Goal: Task Accomplishment & Management: Manage account settings

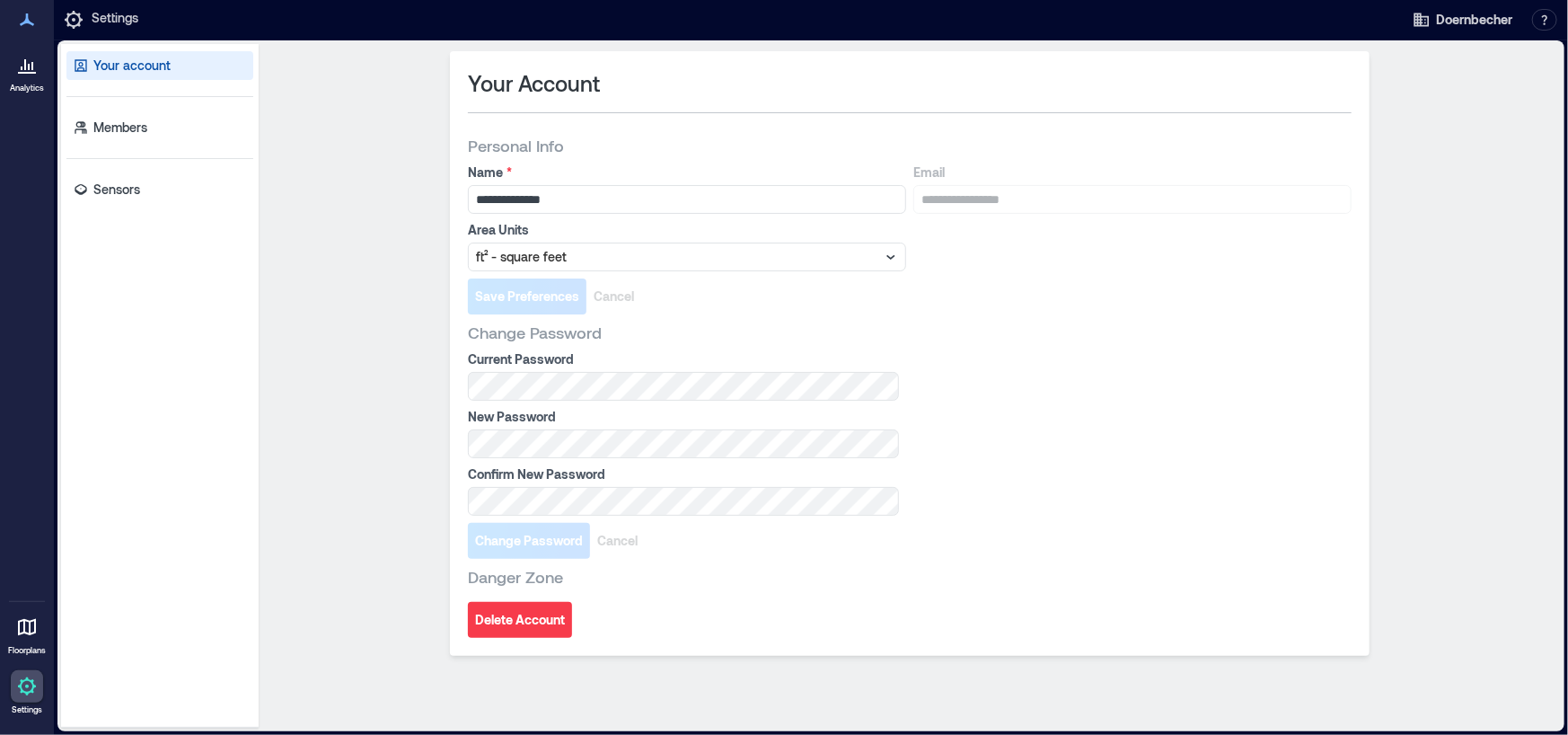
click at [1255, 342] on div "Change Password" at bounding box center [910, 331] width 884 height 21
click at [1488, 26] on span "Doernbecher" at bounding box center [1474, 19] width 77 height 18
click at [1313, 27] on div at bounding box center [771, 19] width 1242 height 32
click at [898, 252] on icon at bounding box center [890, 256] width 18 height 18
click at [895, 252] on icon at bounding box center [890, 256] width 18 height 18
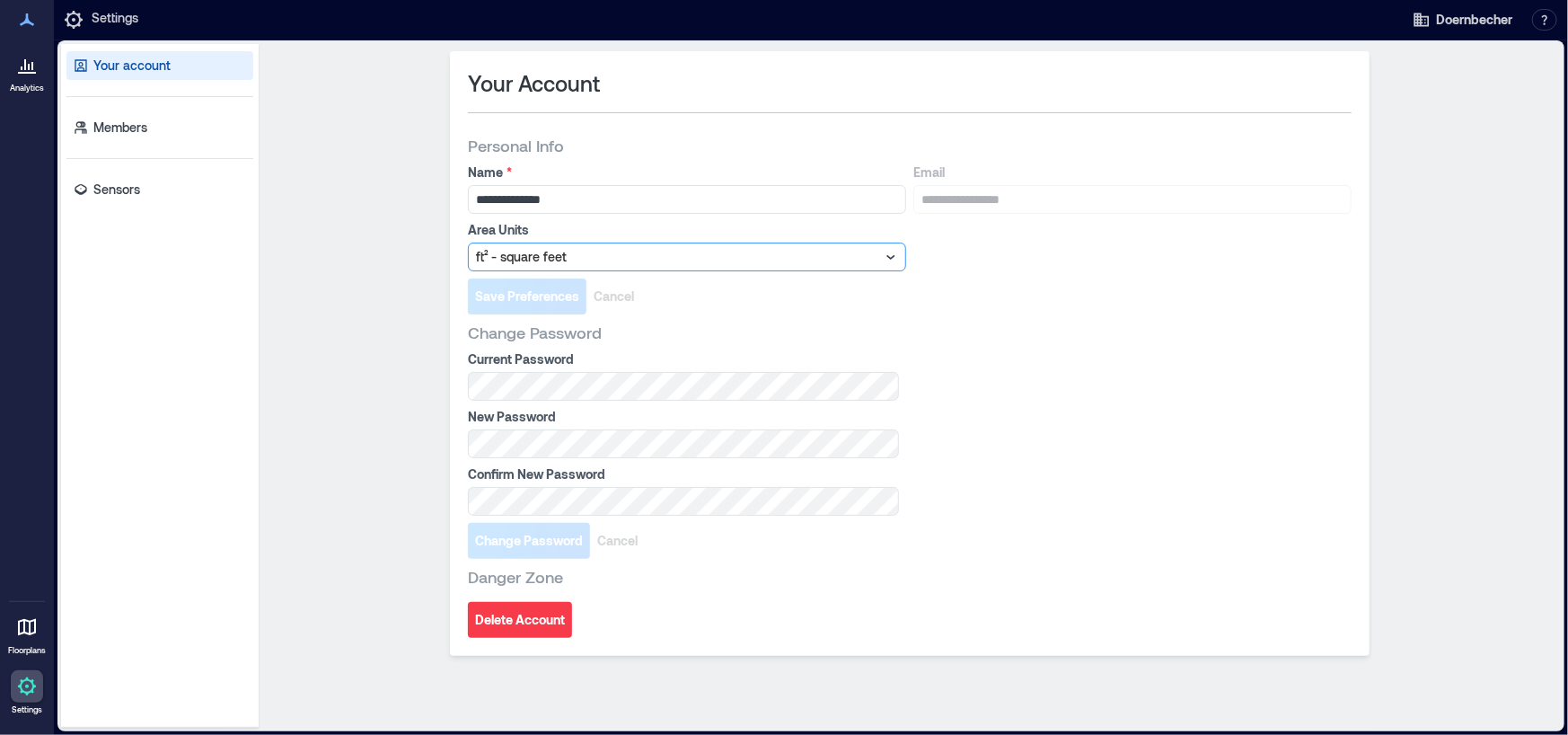
click at [988, 247] on div "**********" at bounding box center [910, 217] width 884 height 108
click at [128, 194] on p "Sensors" at bounding box center [116, 189] width 47 height 18
